Goal: Task Accomplishment & Management: Use online tool/utility

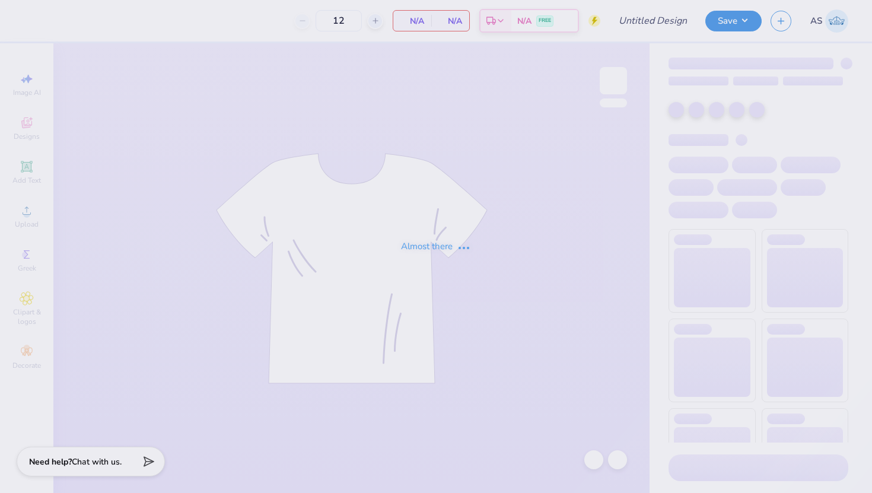
type input "SNU Day At The Hill"
type input "24"
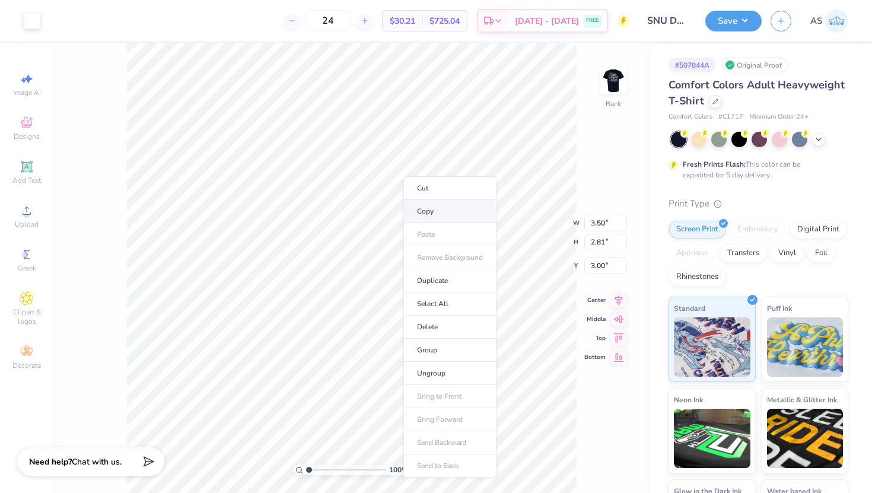
click at [431, 211] on li "Copy" at bounding box center [449, 211] width 93 height 23
click at [597, 136] on div "100 % Back W 3.50 3.50 " H 2.81 2.81 " Y 3.00 3.00 " Center Middle Top Bottom" at bounding box center [351, 268] width 596 height 450
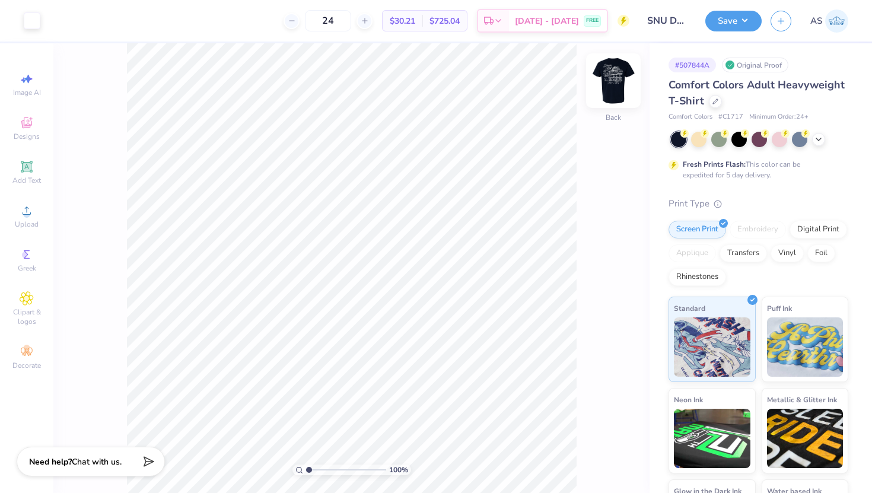
click at [618, 77] on img at bounding box center [613, 80] width 47 height 47
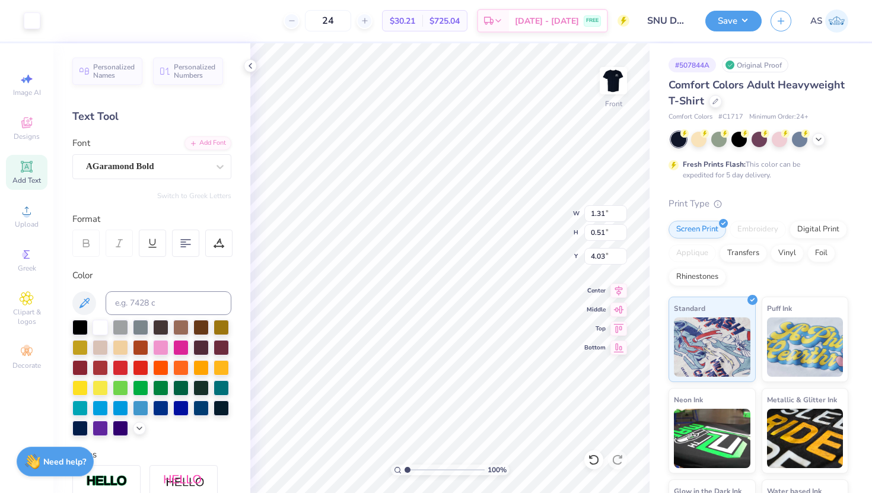
type input "3.96"
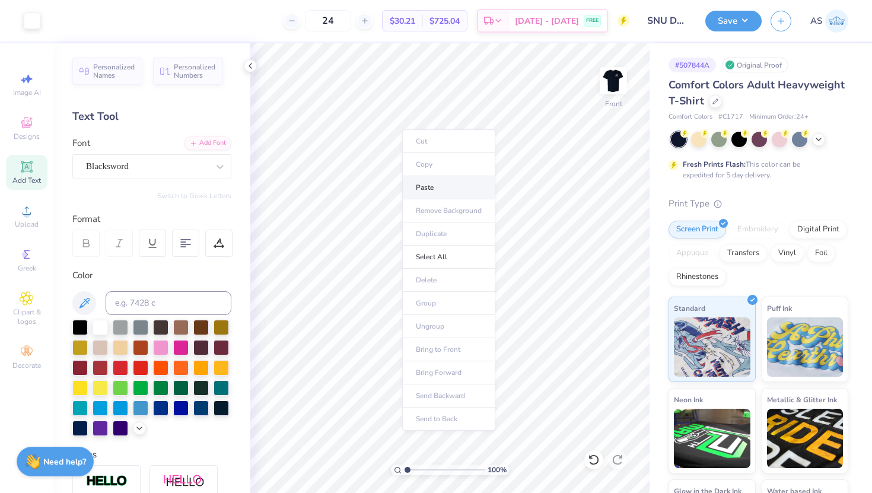
click at [435, 190] on li "Paste" at bounding box center [448, 187] width 93 height 23
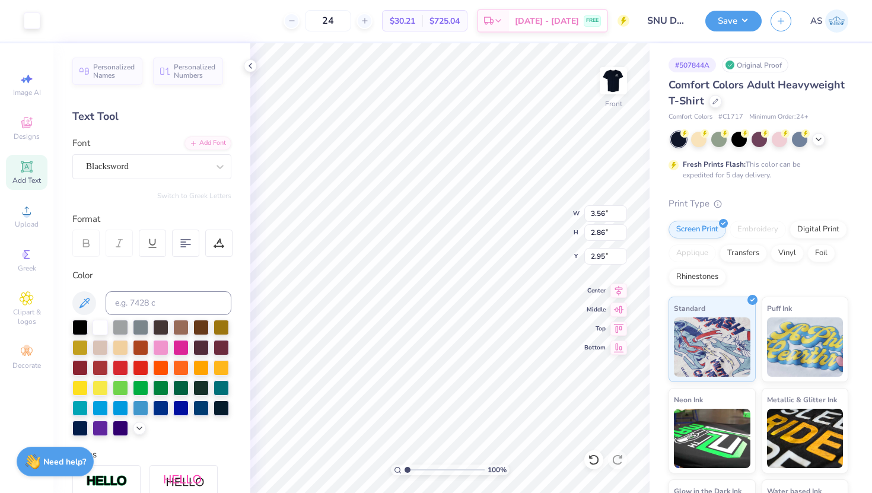
type input "3.70"
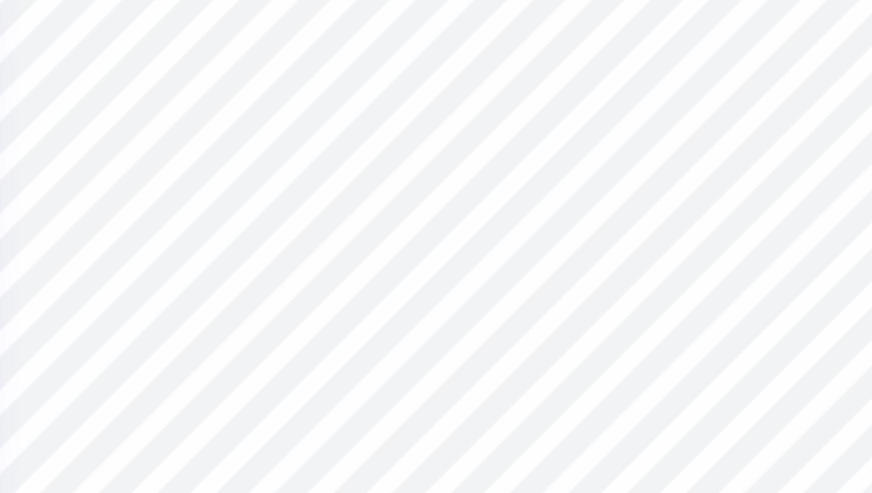
type input "3.65"
type input "0.10"
type input "6.28"
type input "12.50"
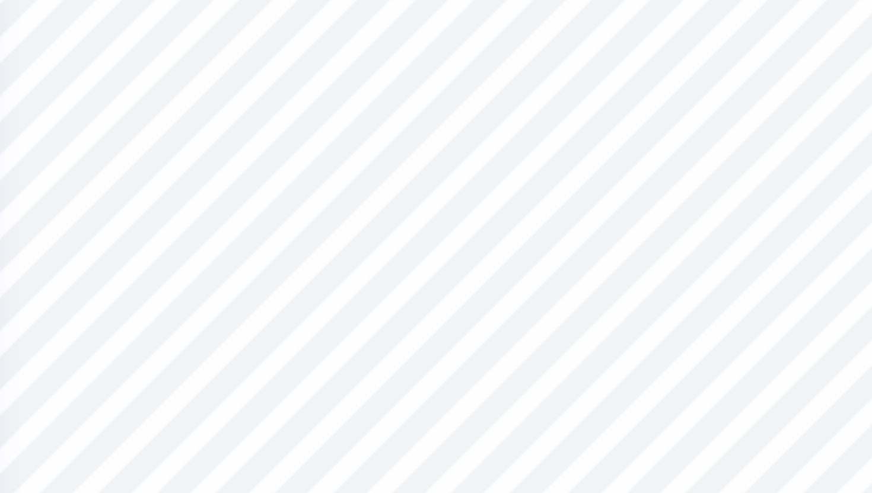
type input "10.47"
type input "4.47"
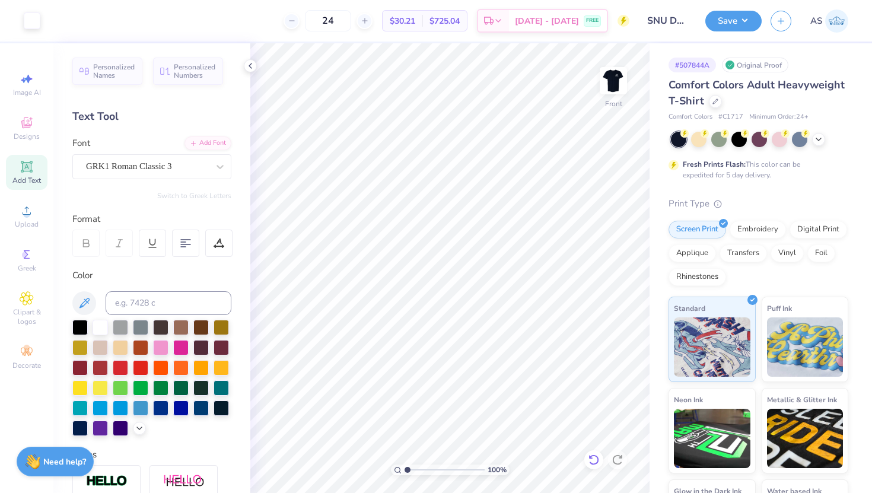
click at [591, 464] on icon at bounding box center [594, 460] width 12 height 12
type input "7.43"
type input "7.03"
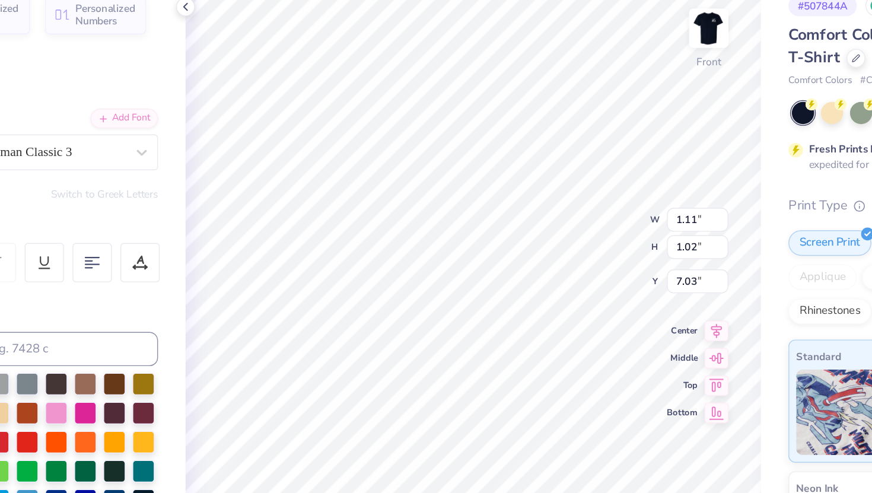
type input "7.21"
type input "2.16"
type input "2.31"
type input "7.08"
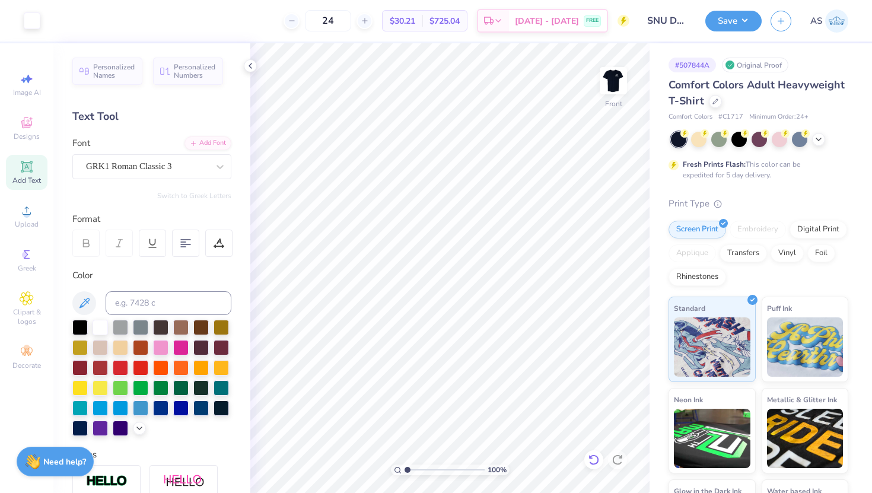
click at [590, 460] on icon at bounding box center [594, 460] width 12 height 12
click at [593, 462] on icon at bounding box center [594, 460] width 12 height 12
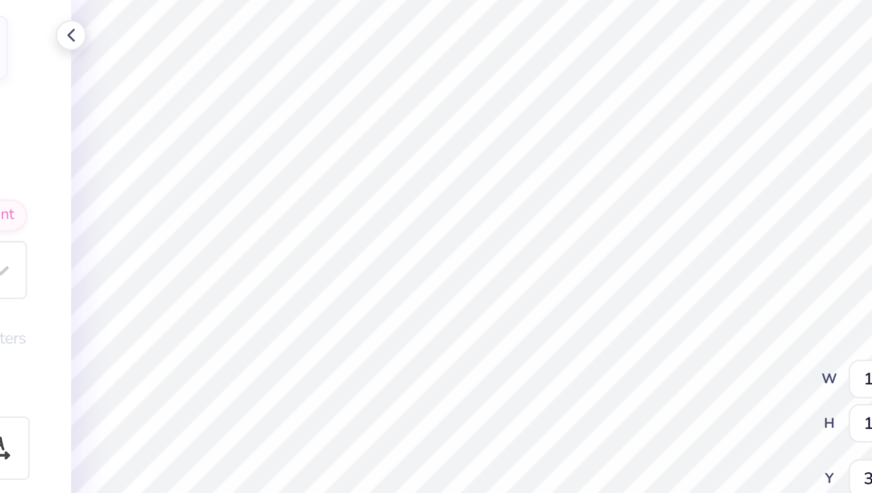
type input "3.85"
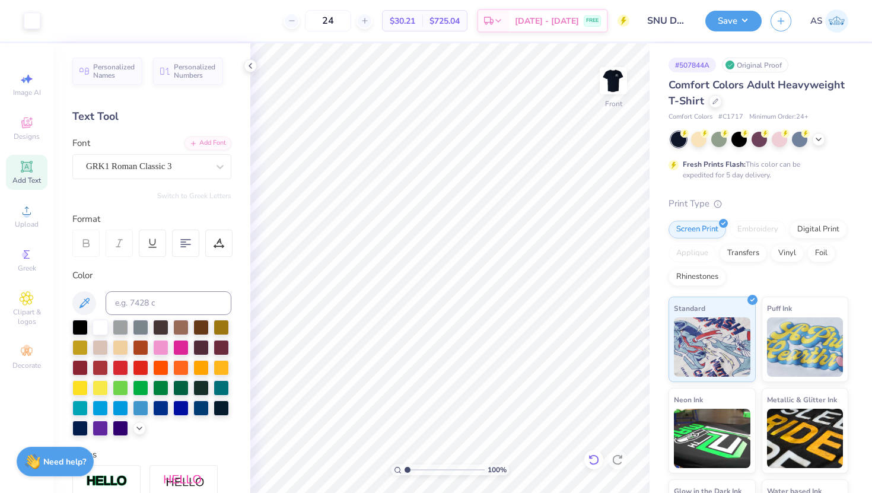
click at [593, 454] on icon at bounding box center [594, 460] width 12 height 12
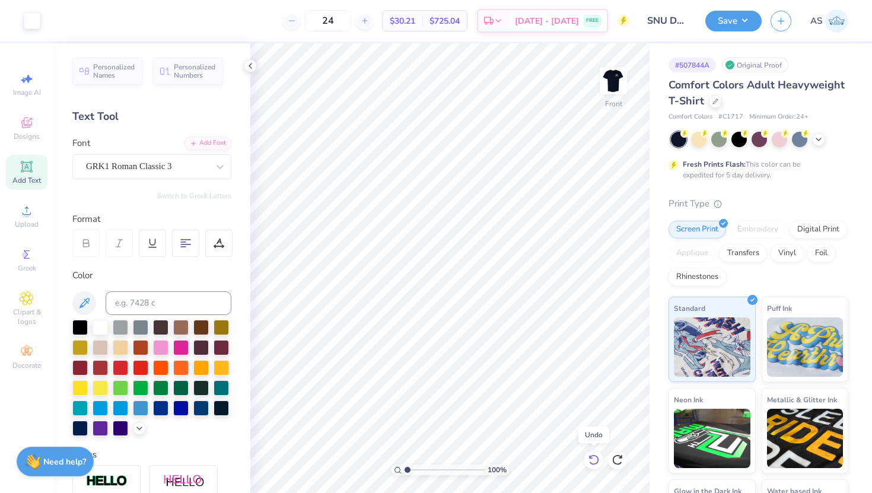
click at [593, 454] on icon at bounding box center [594, 460] width 12 height 12
click at [594, 460] on icon at bounding box center [594, 460] width 12 height 12
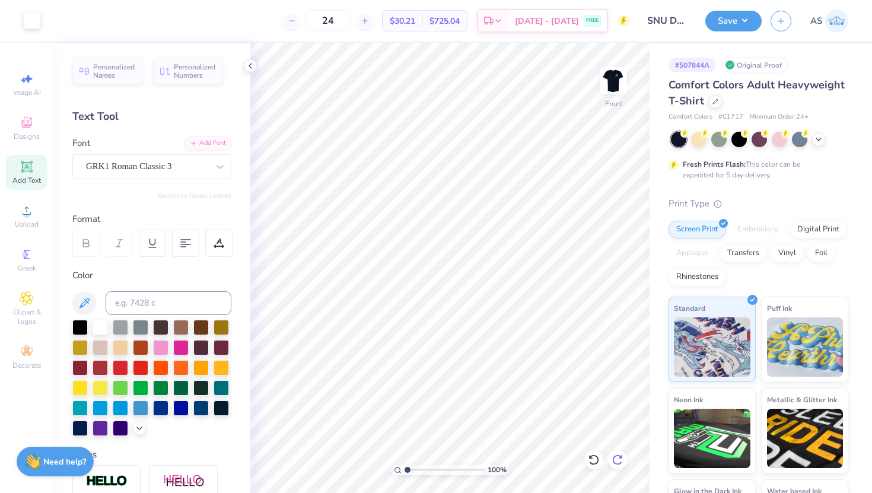
click at [624, 457] on div at bounding box center [617, 459] width 19 height 19
type input "3.65"
type input "14.37"
click at [624, 82] on img at bounding box center [613, 80] width 47 height 47
click at [624, 82] on img at bounding box center [614, 81] width 24 height 24
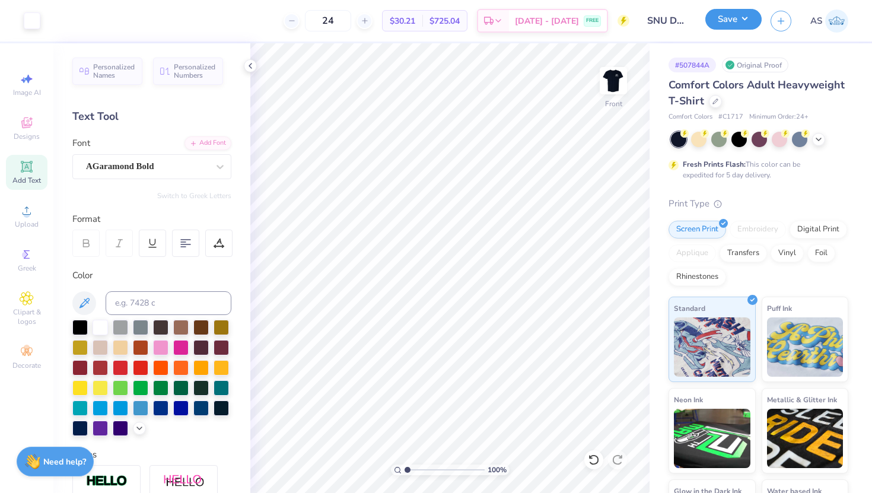
click at [745, 24] on button "Save" at bounding box center [733, 19] width 56 height 21
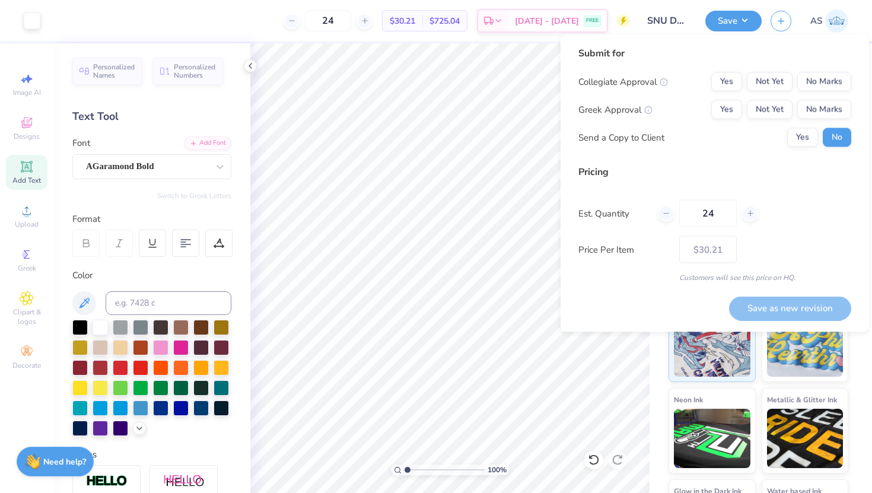
click at [728, 94] on div "Collegiate Approval Yes Not Yet No Marks Greek Approval Yes Not Yet No Marks Se…" at bounding box center [714, 109] width 273 height 75
click at [728, 107] on button "Yes" at bounding box center [726, 109] width 31 height 19
click at [829, 83] on button "No Marks" at bounding box center [824, 81] width 54 height 19
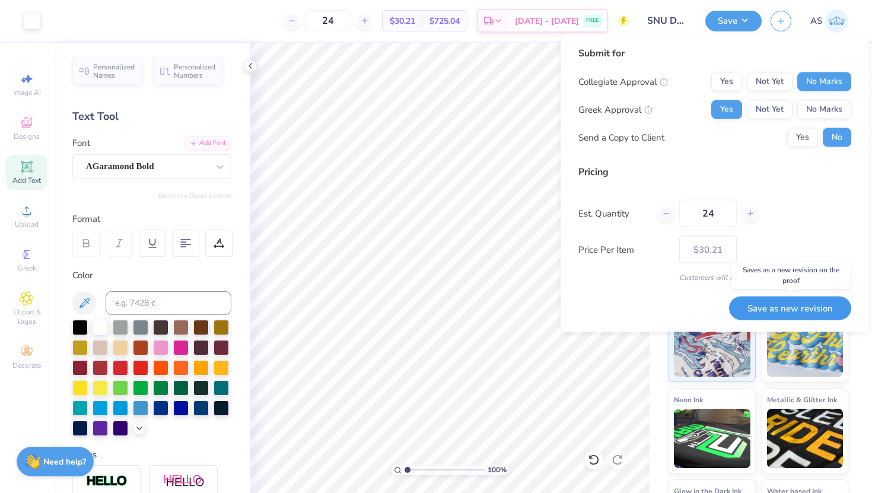
click at [796, 309] on button "Save as new revision" at bounding box center [790, 308] width 122 height 24
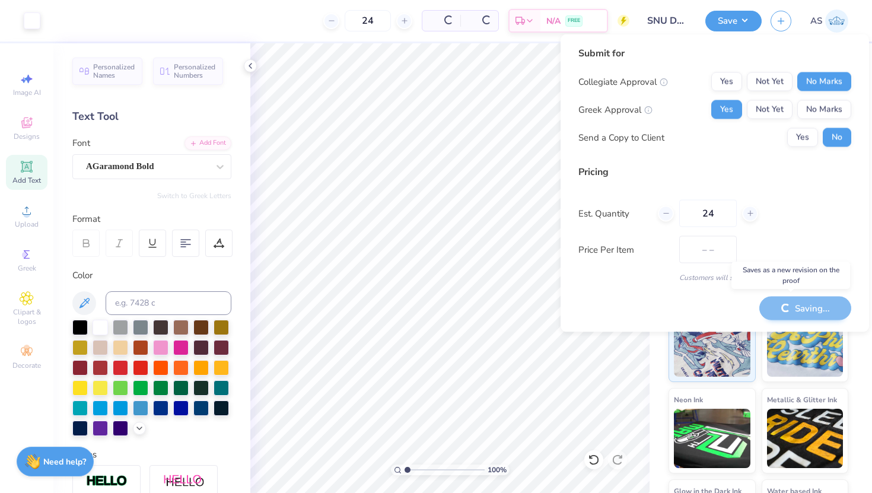
type input "$30.21"
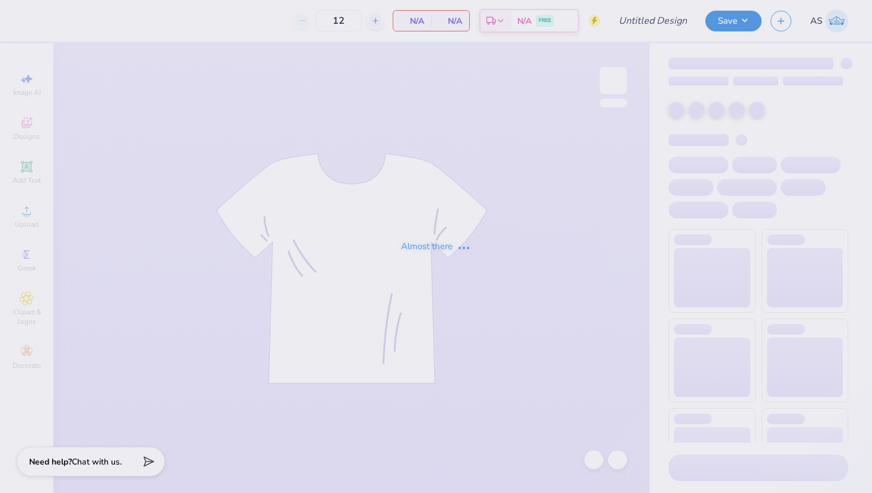
type input "70"
type input "Day On The Hill"
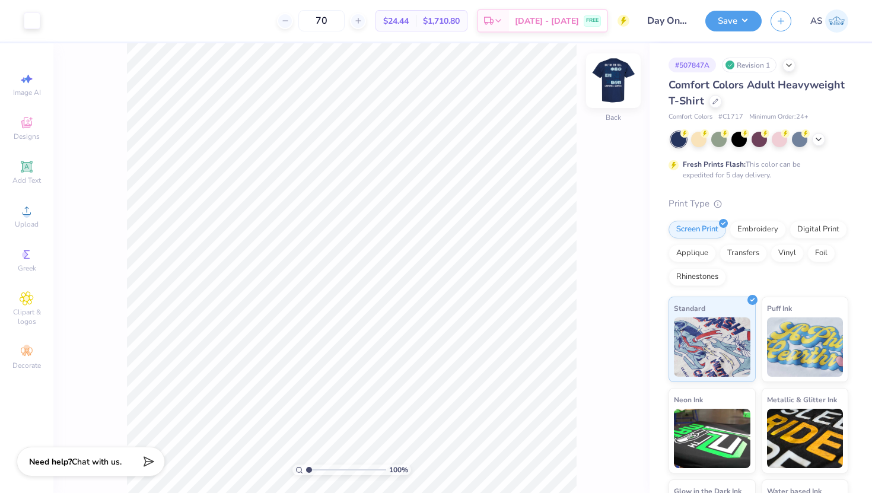
click at [615, 79] on img at bounding box center [613, 80] width 47 height 47
click at [50, 18] on div at bounding box center [53, 19] width 17 height 17
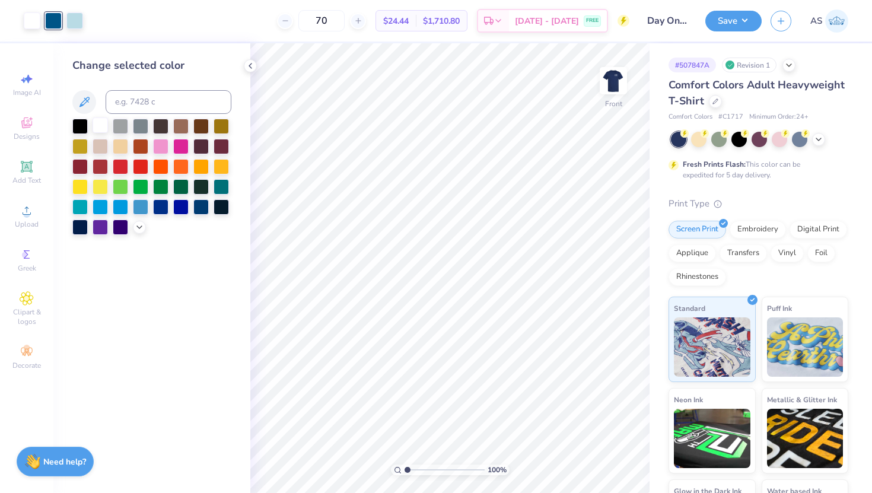
click at [101, 127] on div at bounding box center [100, 124] width 15 height 15
click at [58, 19] on div at bounding box center [53, 19] width 17 height 17
click at [141, 231] on div at bounding box center [139, 226] width 13 height 13
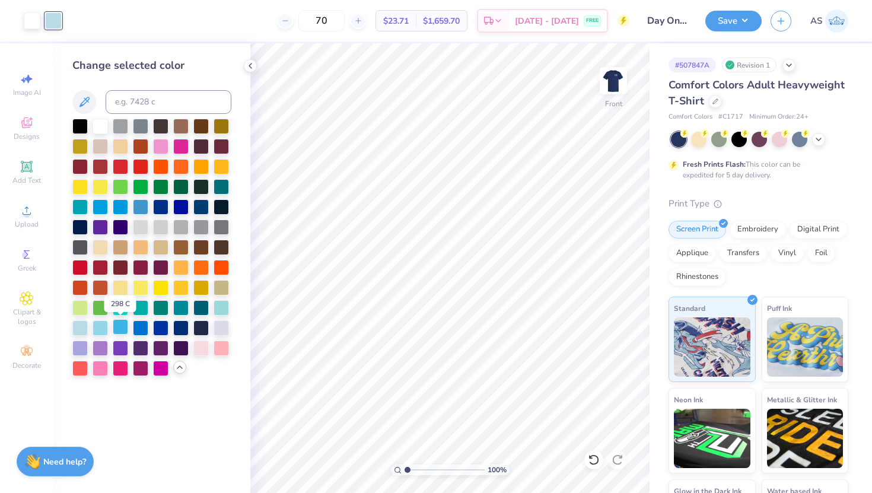
click at [125, 329] on div at bounding box center [120, 326] width 15 height 15
click at [135, 330] on div at bounding box center [140, 326] width 15 height 15
click at [80, 330] on div at bounding box center [79, 326] width 15 height 15
click at [615, 78] on img at bounding box center [613, 80] width 47 height 47
click at [617, 79] on img at bounding box center [613, 80] width 47 height 47
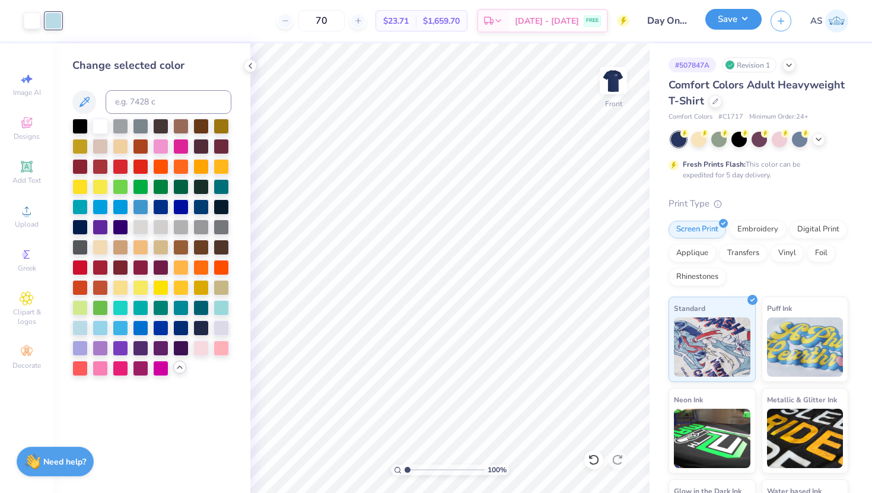
click at [720, 21] on button "Save" at bounding box center [733, 19] width 56 height 21
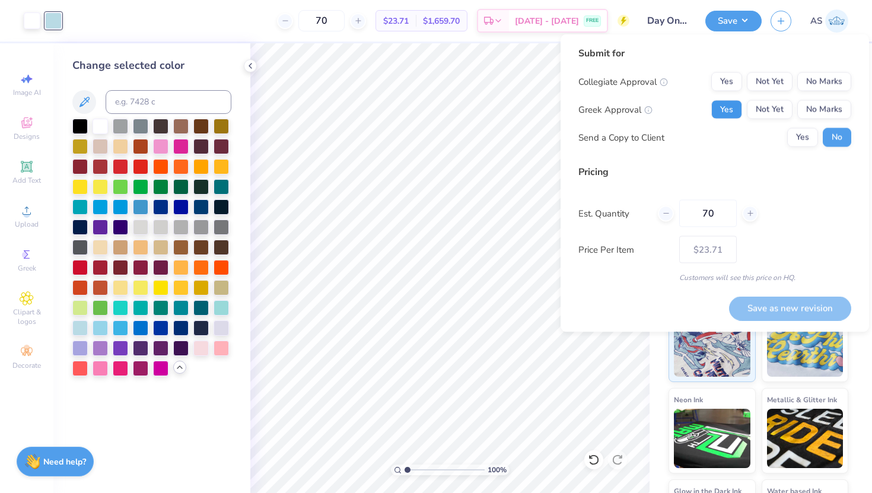
click at [731, 103] on button "Yes" at bounding box center [726, 109] width 31 height 19
click at [836, 84] on button "No Marks" at bounding box center [824, 81] width 54 height 19
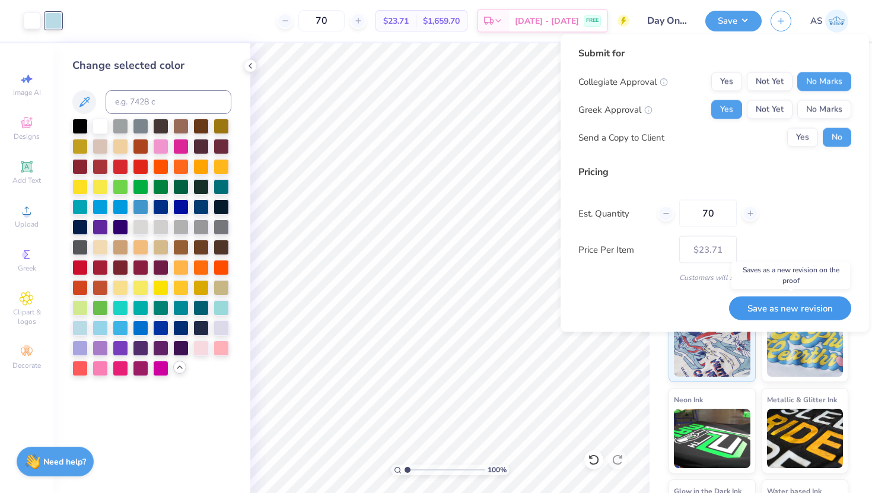
click at [775, 311] on button "Save as new revision" at bounding box center [790, 308] width 122 height 24
type input "$23.71"
